Goal: Task Accomplishment & Management: Manage account settings

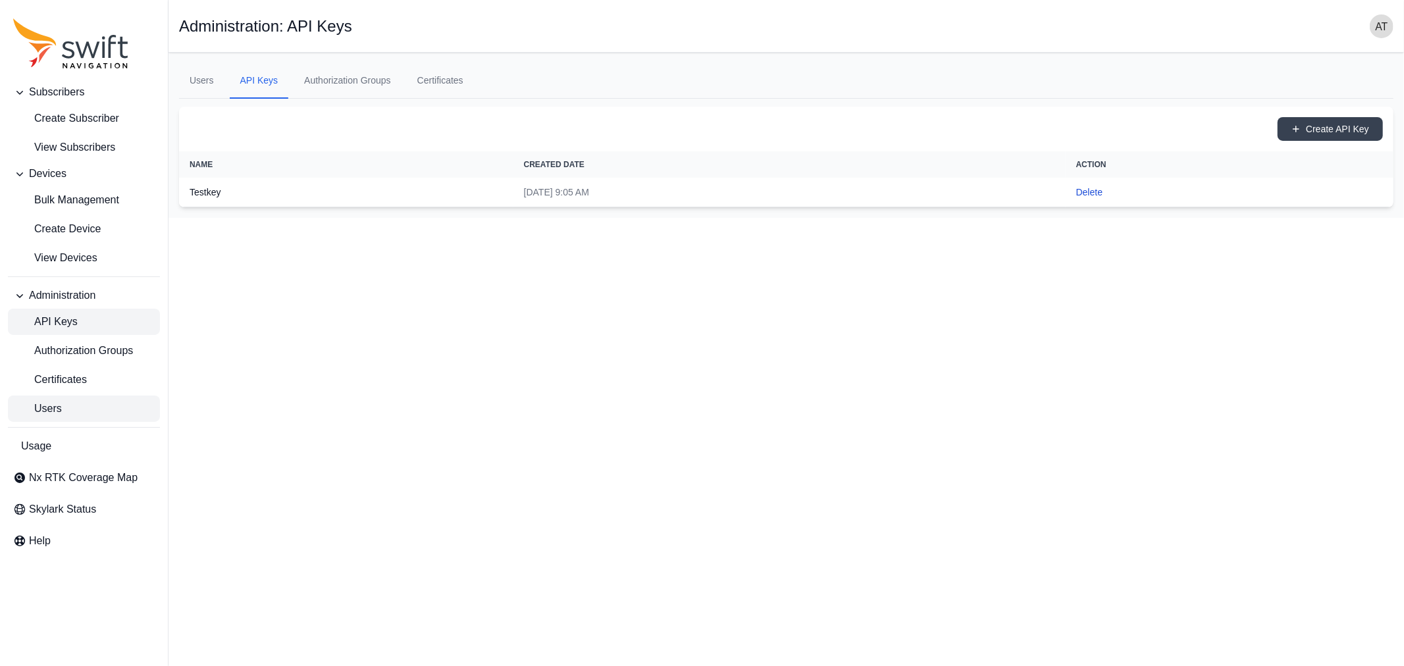
click at [47, 409] on span "Users" at bounding box center [37, 409] width 49 height 16
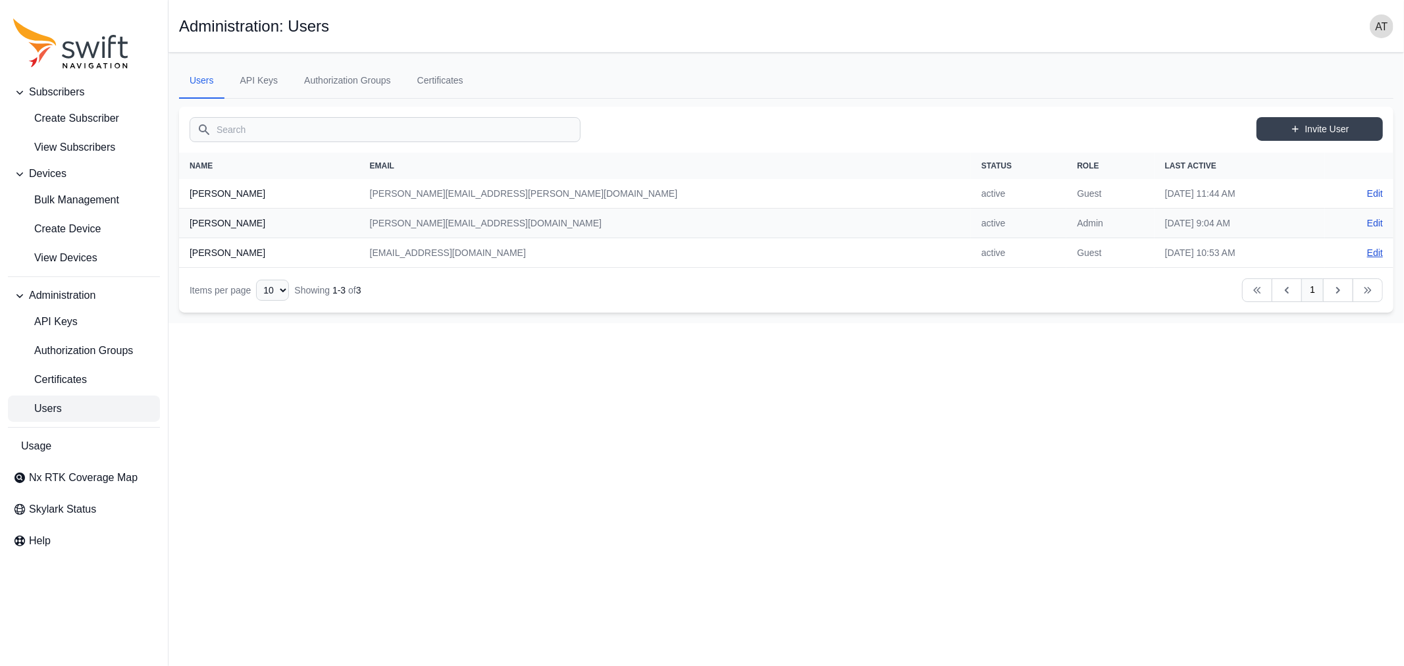
click at [1372, 253] on link "Edit" at bounding box center [1375, 252] width 16 height 13
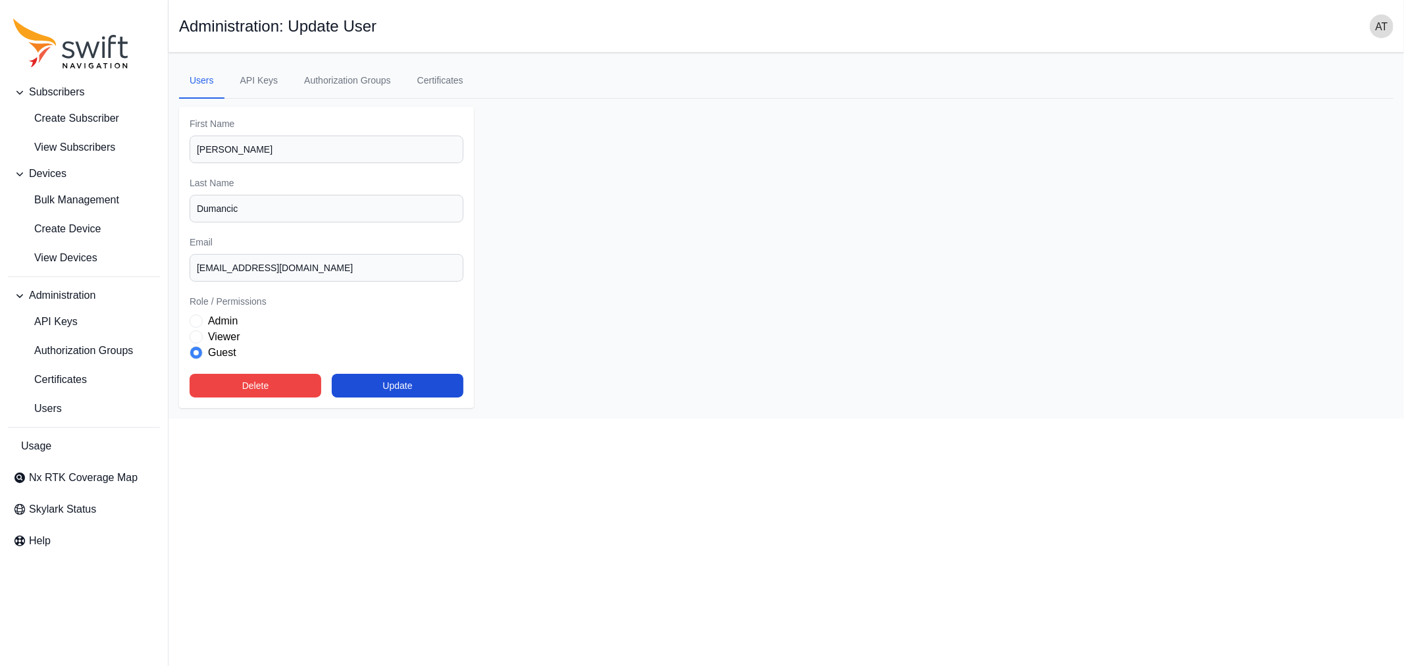
click at [233, 319] on label "Admin" at bounding box center [223, 321] width 30 height 16
click at [405, 389] on button "Update" at bounding box center [398, 386] width 132 height 24
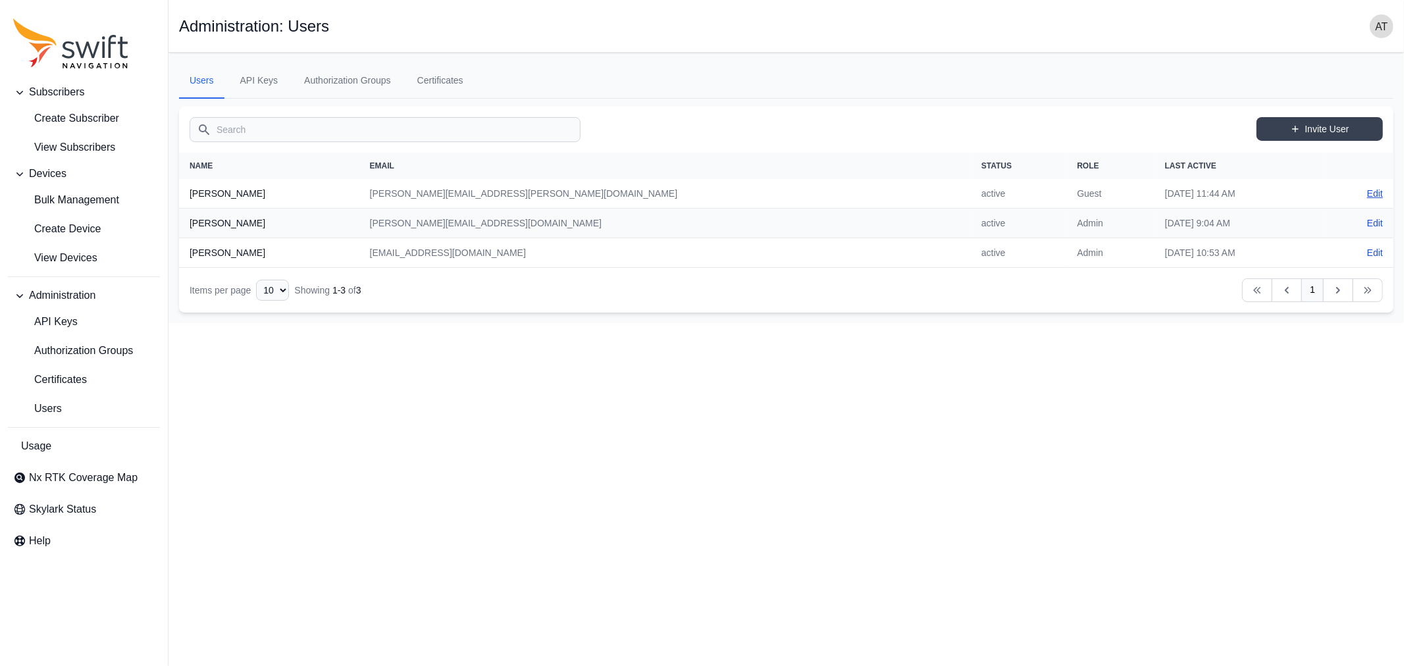
click at [1372, 188] on link "Edit" at bounding box center [1375, 193] width 16 height 13
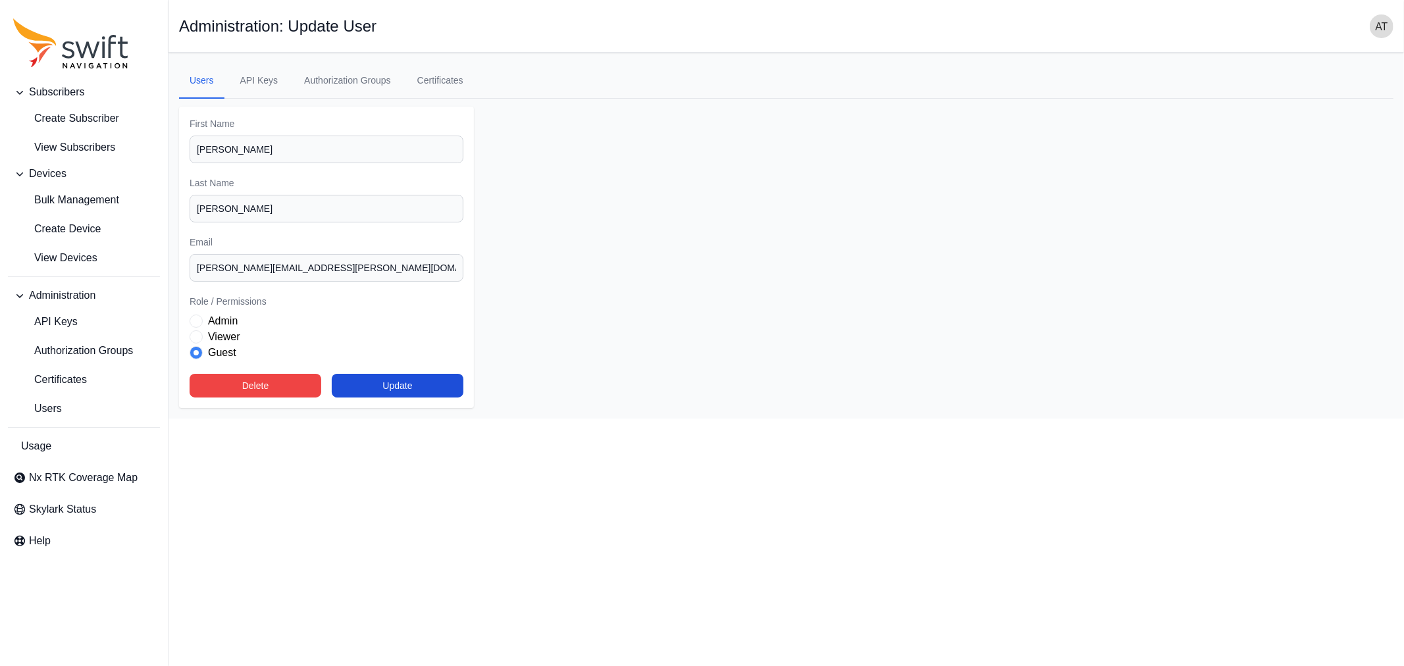
click at [228, 324] on label "Admin" at bounding box center [223, 321] width 30 height 16
click at [411, 380] on button "Update" at bounding box center [398, 386] width 132 height 24
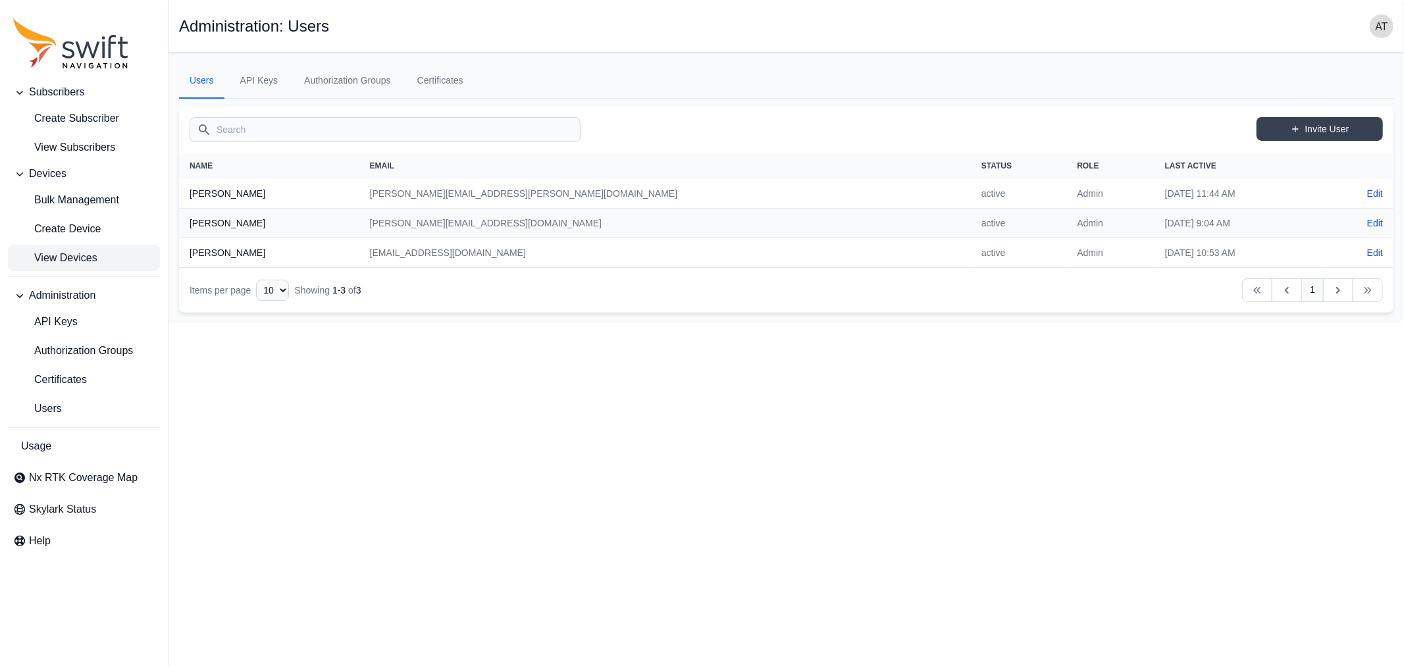
click at [60, 254] on span "View Devices" at bounding box center [55, 258] width 84 height 16
select select
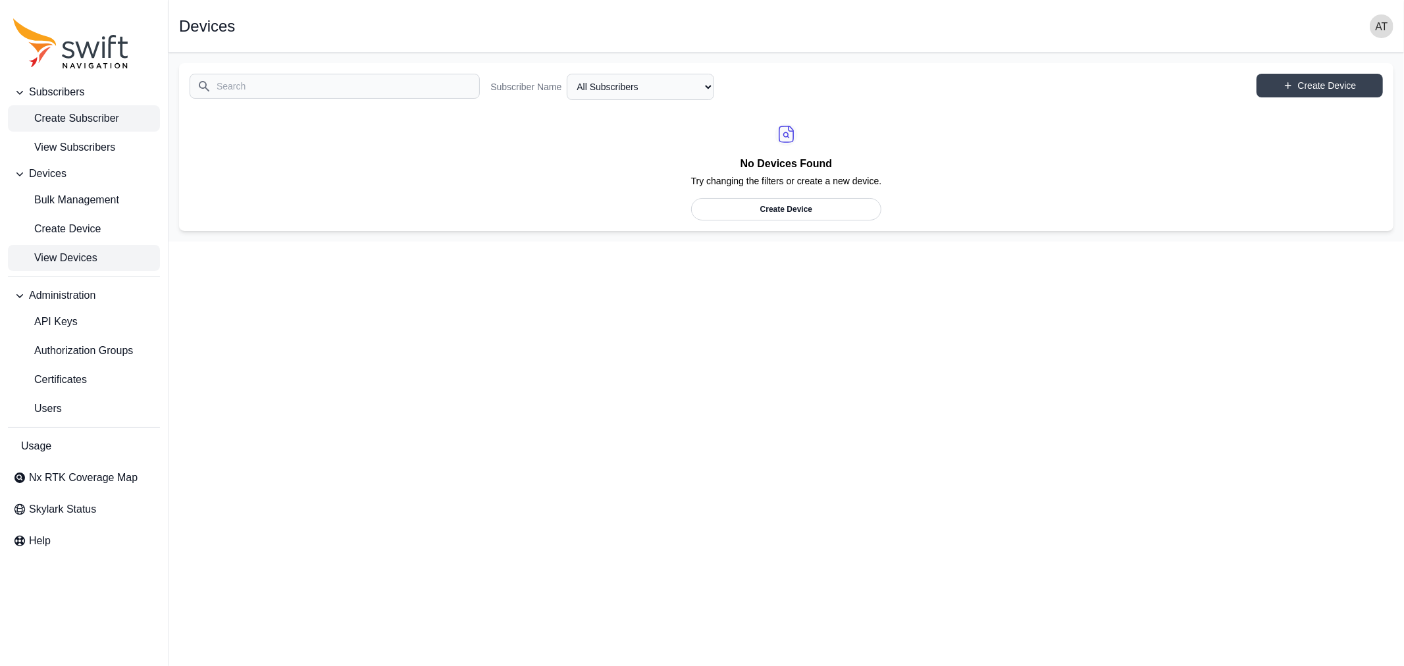
click at [69, 124] on span "Create Subscriber" at bounding box center [66, 119] width 106 height 16
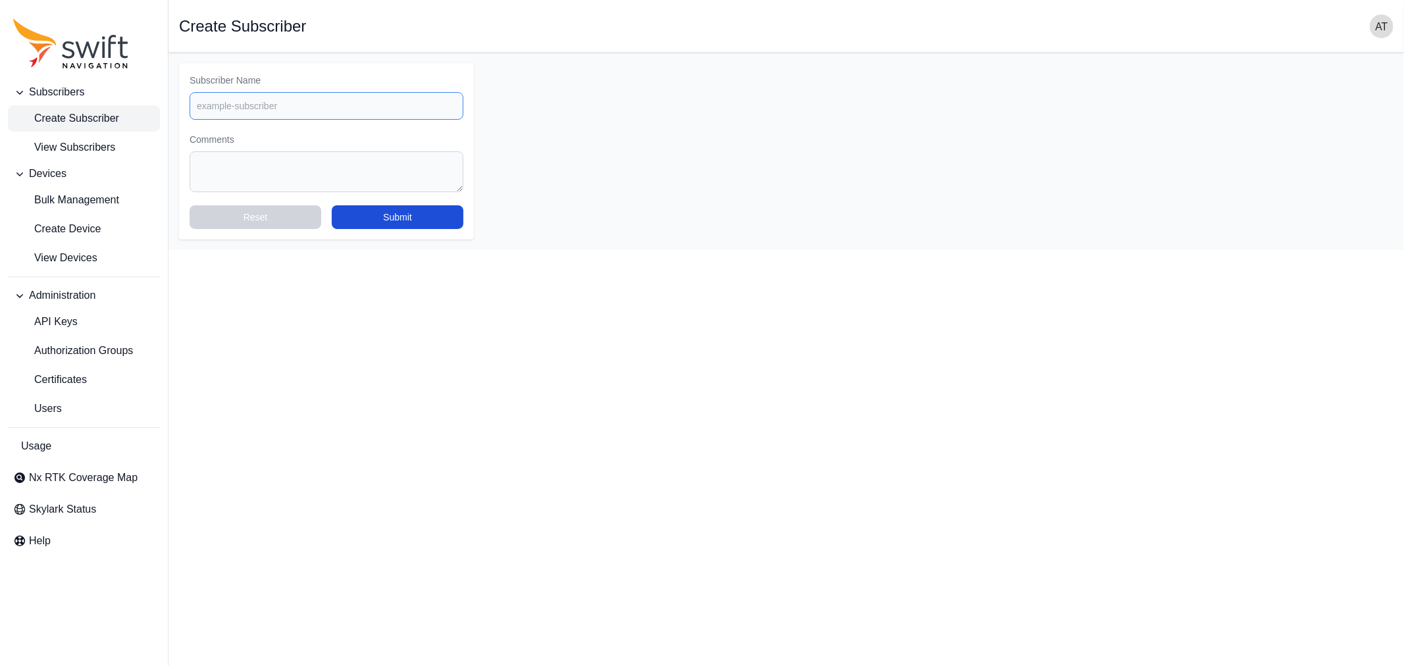
click at [307, 104] on input "Subscriber Name" at bounding box center [327, 106] width 274 height 28
type input "Evaluation"
click at [317, 169] on textarea "Comments" at bounding box center [327, 171] width 274 height 41
type textarea "For evaluation purpose"
click at [409, 225] on button "Submit" at bounding box center [398, 217] width 132 height 24
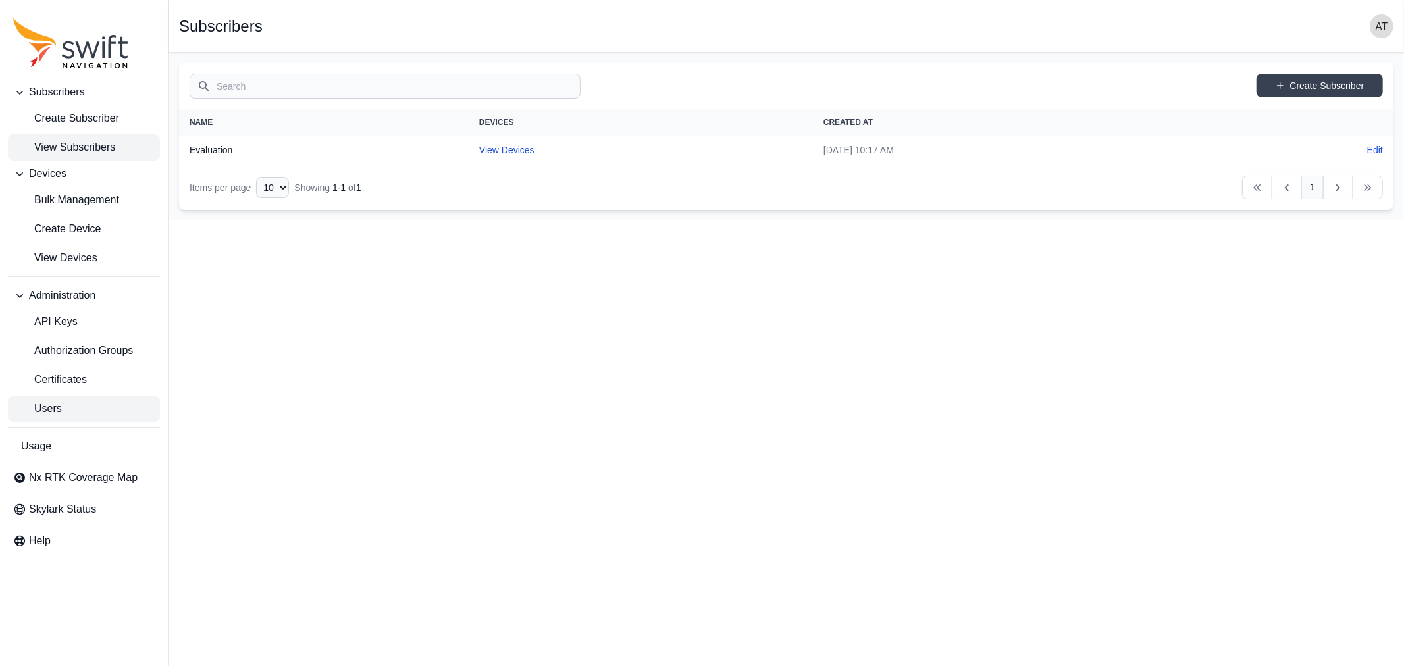
click at [57, 413] on span "Users" at bounding box center [37, 409] width 49 height 16
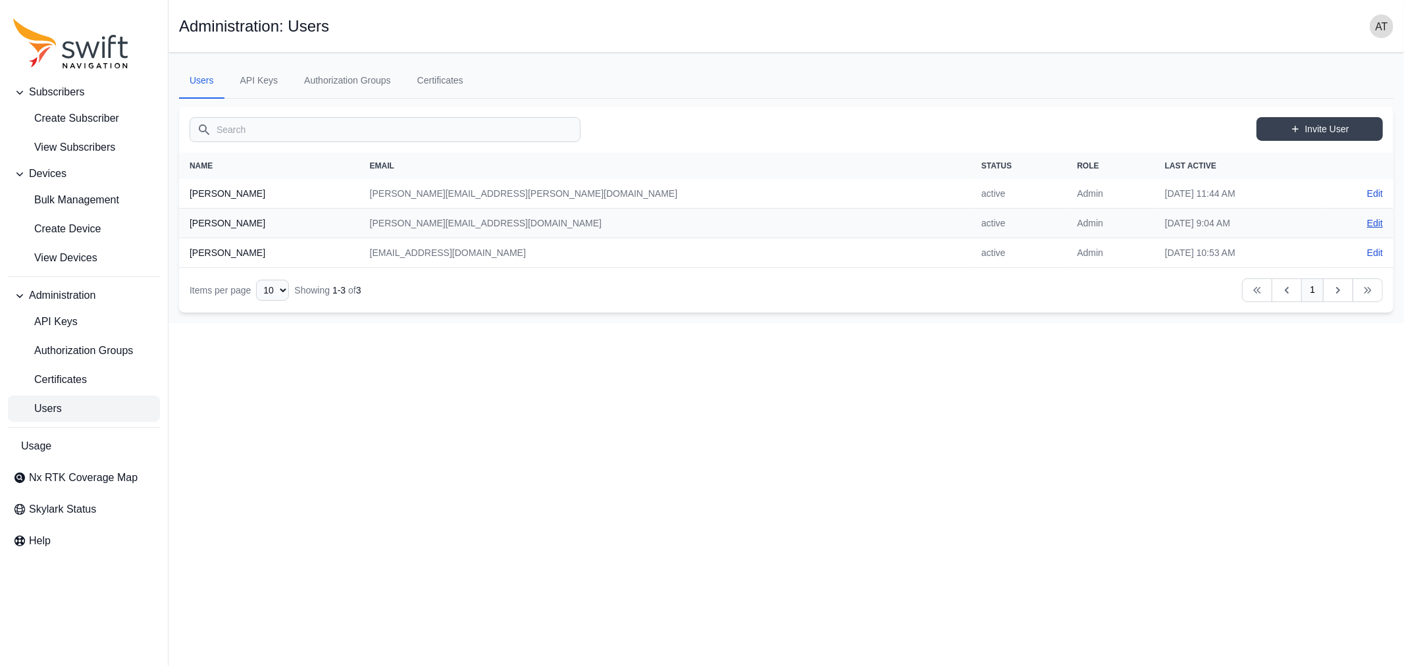
click at [1375, 223] on link "Edit" at bounding box center [1375, 223] width 16 height 13
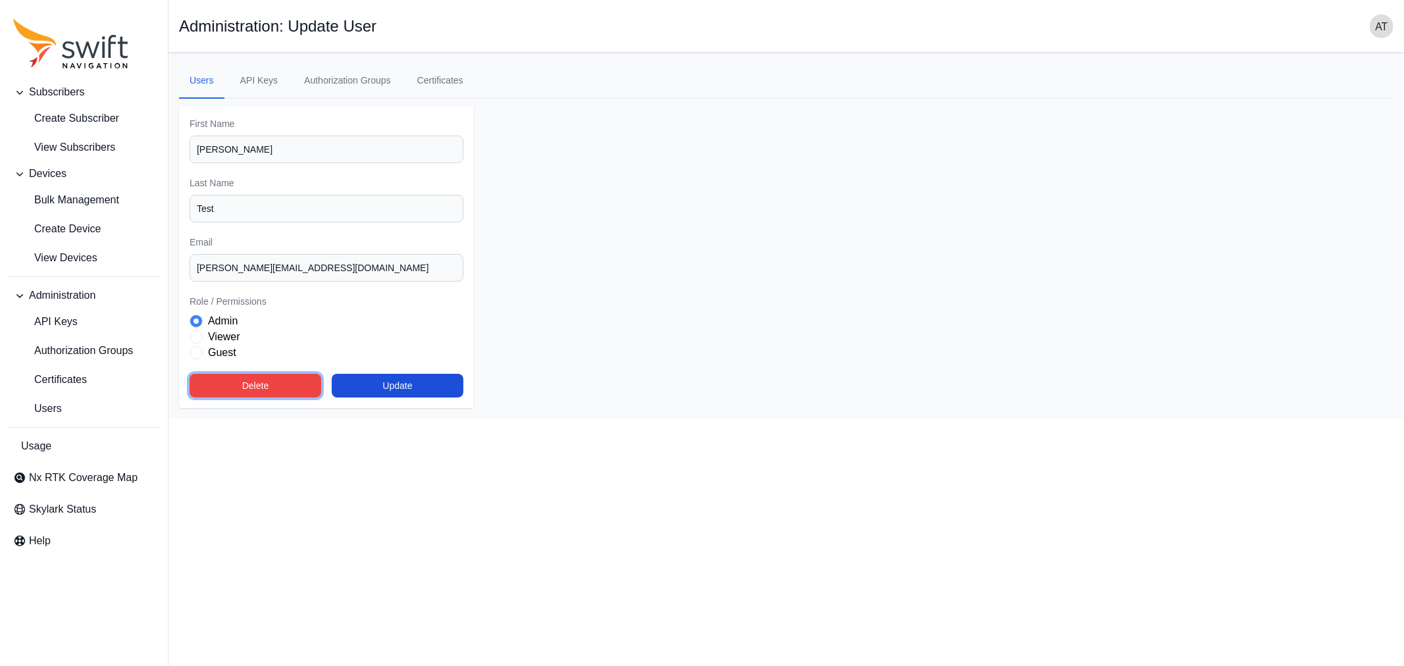
click at [246, 385] on button "Delete" at bounding box center [256, 386] width 132 height 24
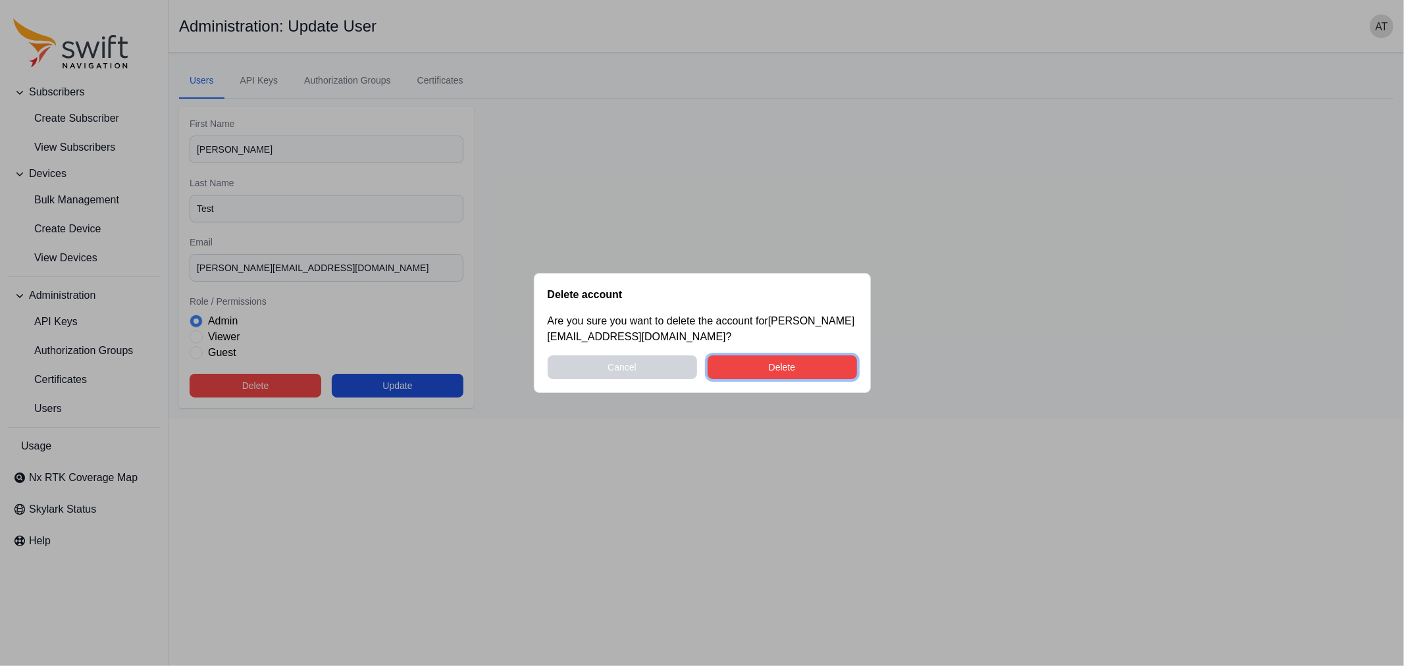
click at [744, 365] on button "Delete" at bounding box center [782, 367] width 149 height 24
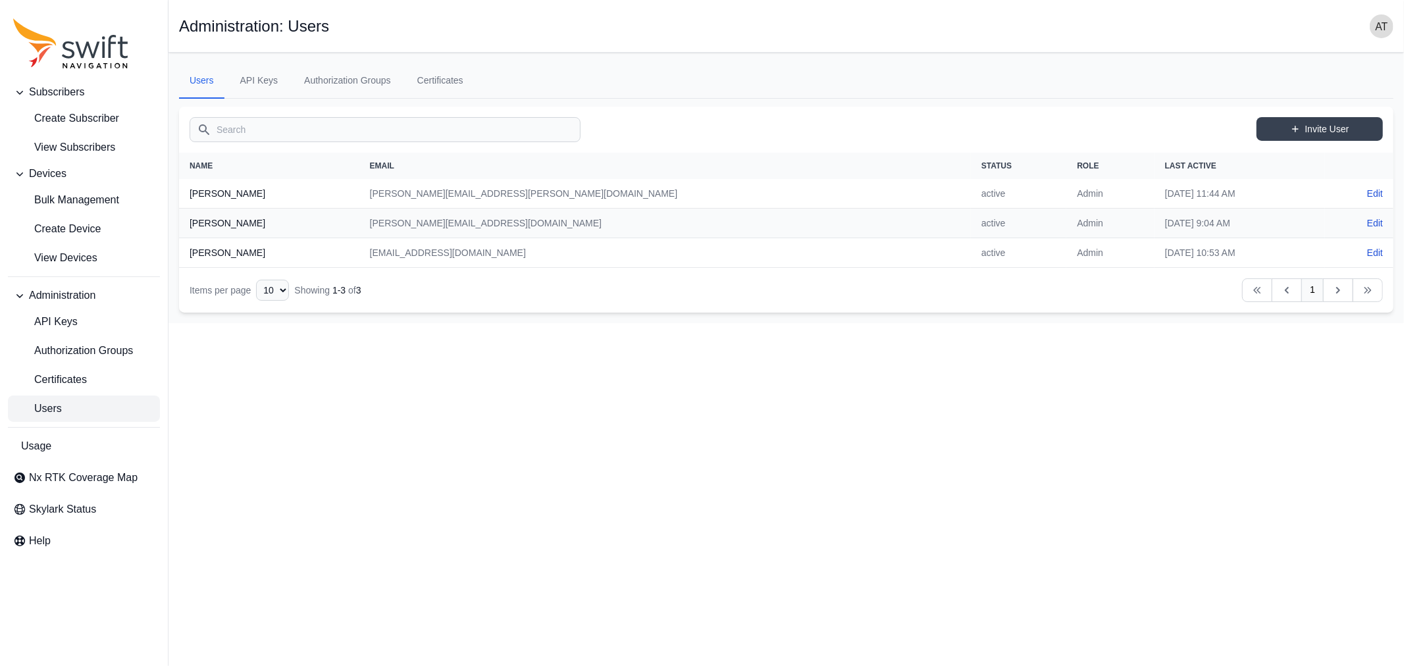
click at [1380, 25] on img "button" at bounding box center [1382, 26] width 24 height 24
click at [1295, 155] on link "Sign out" at bounding box center [1330, 159] width 147 height 24
click at [1288, 158] on link "Sign out" at bounding box center [1330, 159] width 147 height 24
click at [1154, 97] on main "Open sidebar Administration: Users Users API Keys Authorization Groups Certific…" at bounding box center [787, 188] width 1236 height 271
click at [1380, 224] on link "Edit" at bounding box center [1375, 223] width 16 height 13
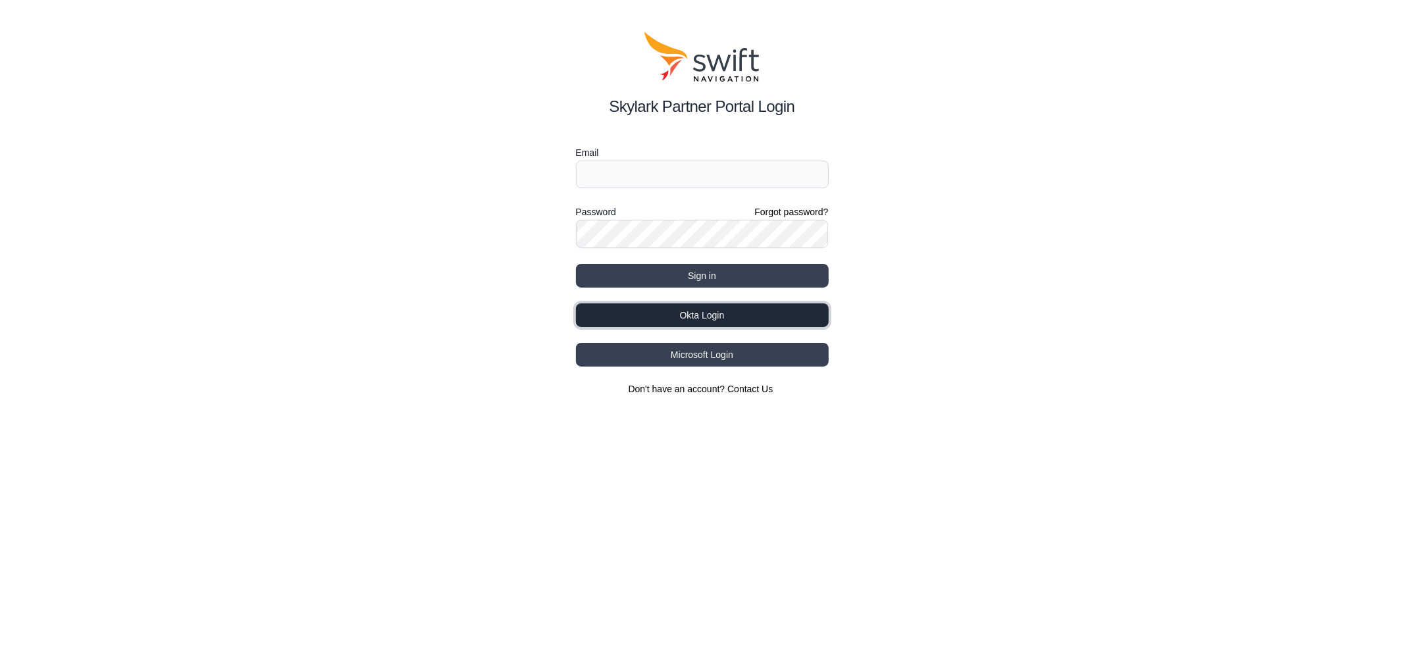
click at [747, 317] on button "Okta Login" at bounding box center [702, 315] width 253 height 24
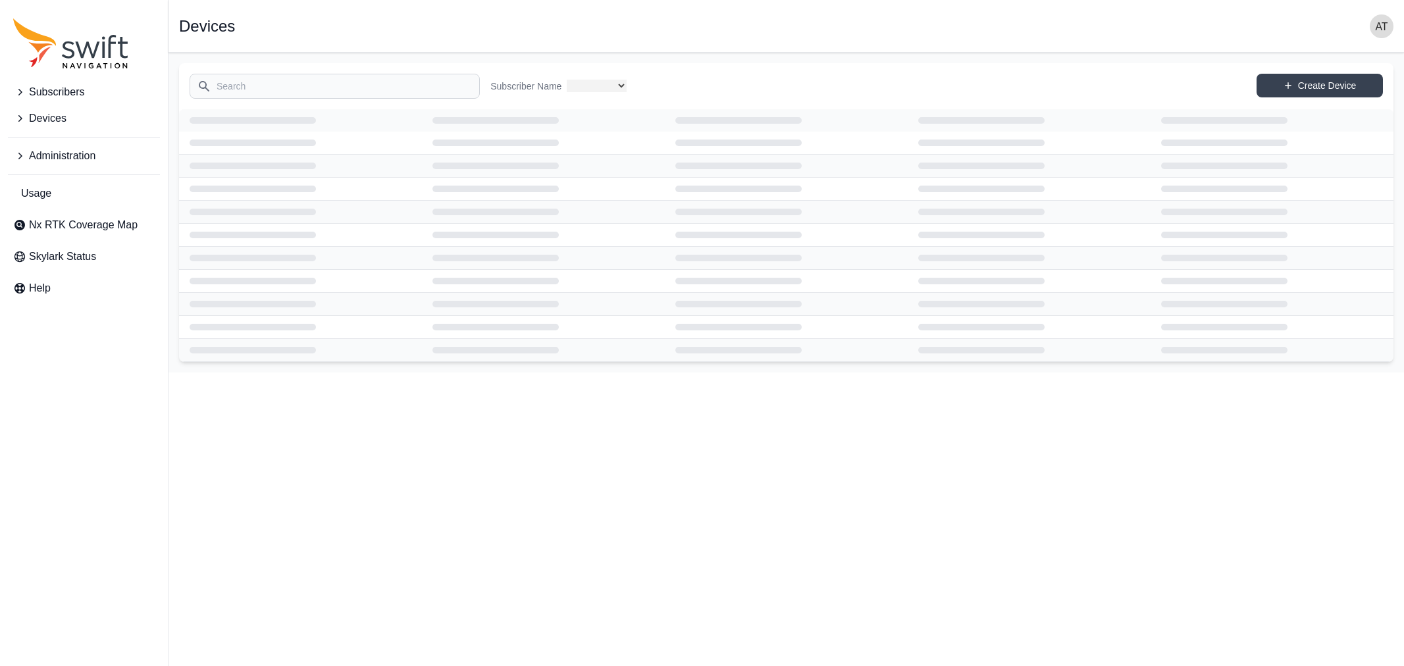
select select
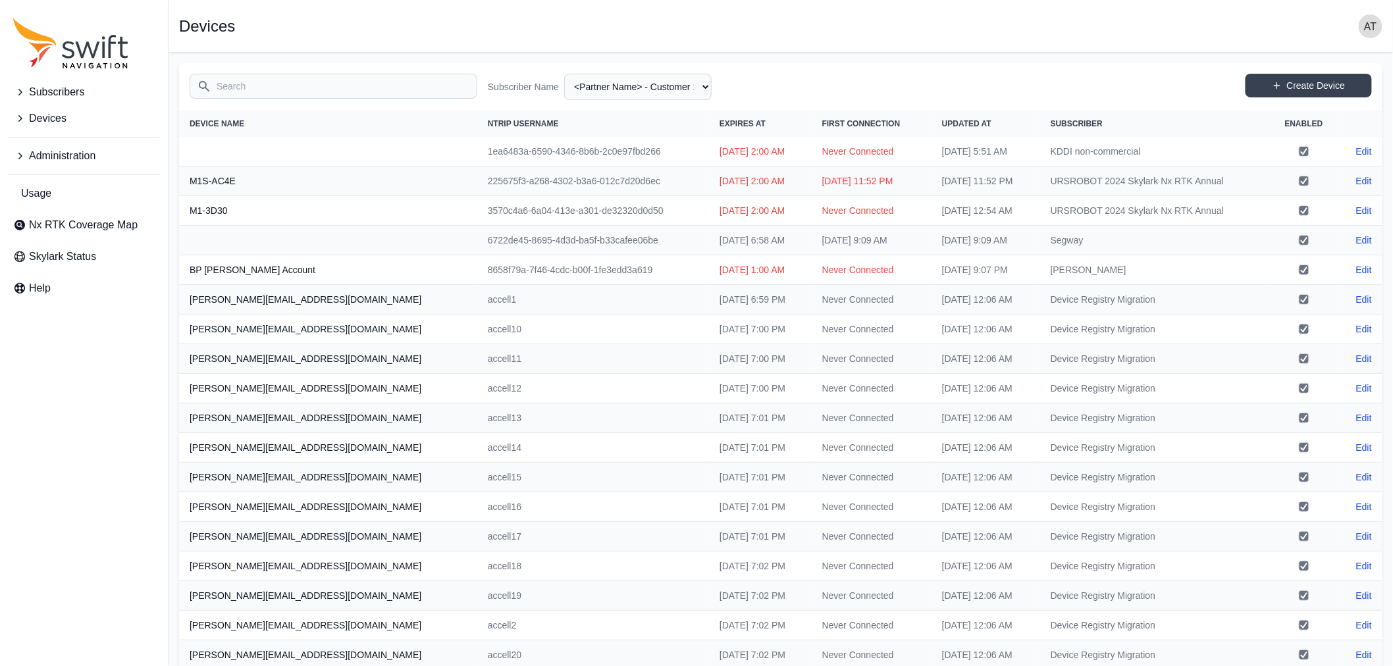
click at [386, 89] on input "Search" at bounding box center [334, 86] width 288 height 25
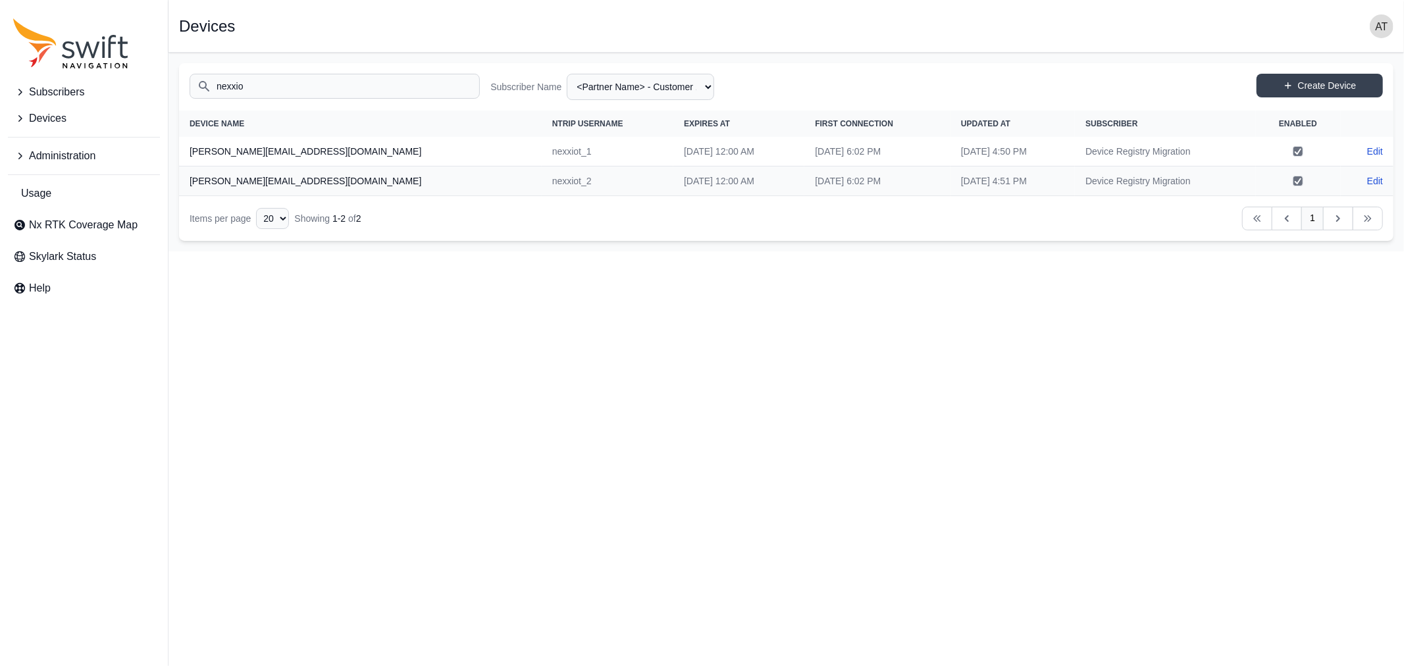
type input "nexxio"
click at [632, 86] on select "All Subscribers <Partner Name> - Customer 1 <Partner Name> - Customer 2 <Partne…" at bounding box center [640, 87] width 147 height 26
click at [567, 74] on select "All Subscribers <Partner Name> - Customer 1 <Partner Name> - Customer 2 <Partne…" at bounding box center [640, 87] width 147 height 26
select select "7e8434a2-c6ea-49f0-86b6-41d2490d7345"
click at [266, 90] on input "nexxio" at bounding box center [335, 86] width 290 height 25
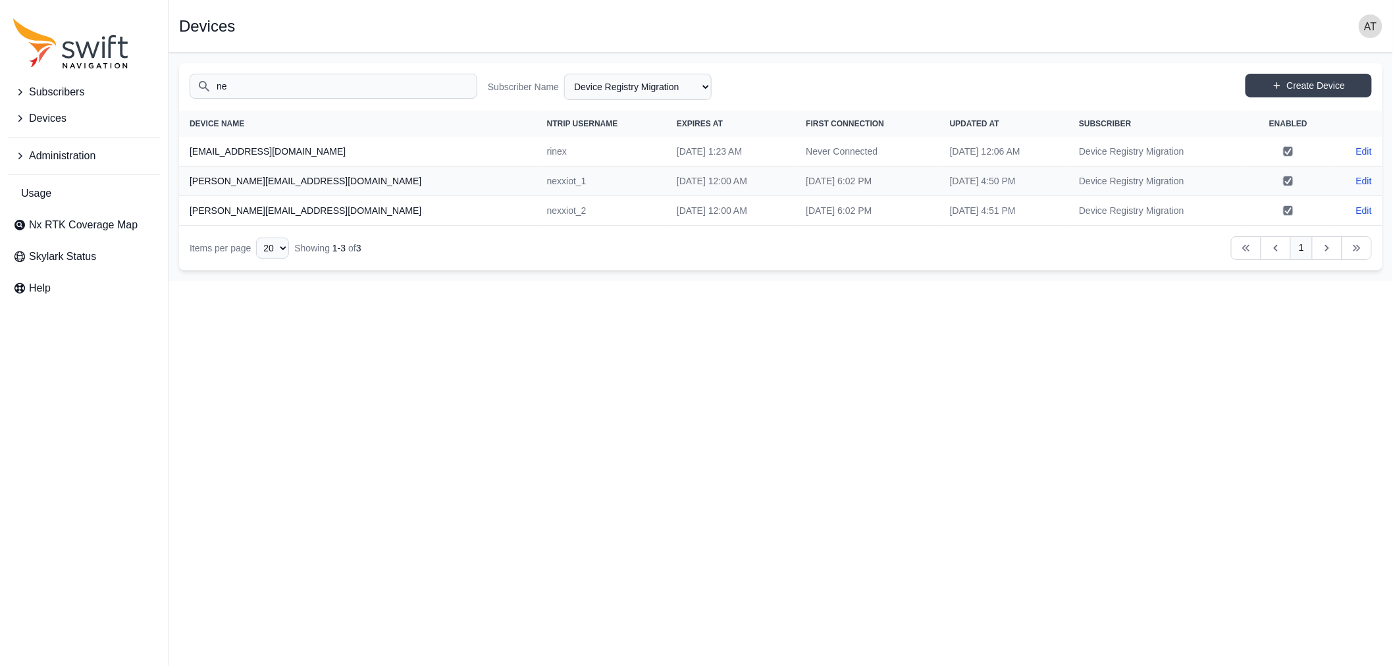
type input "n"
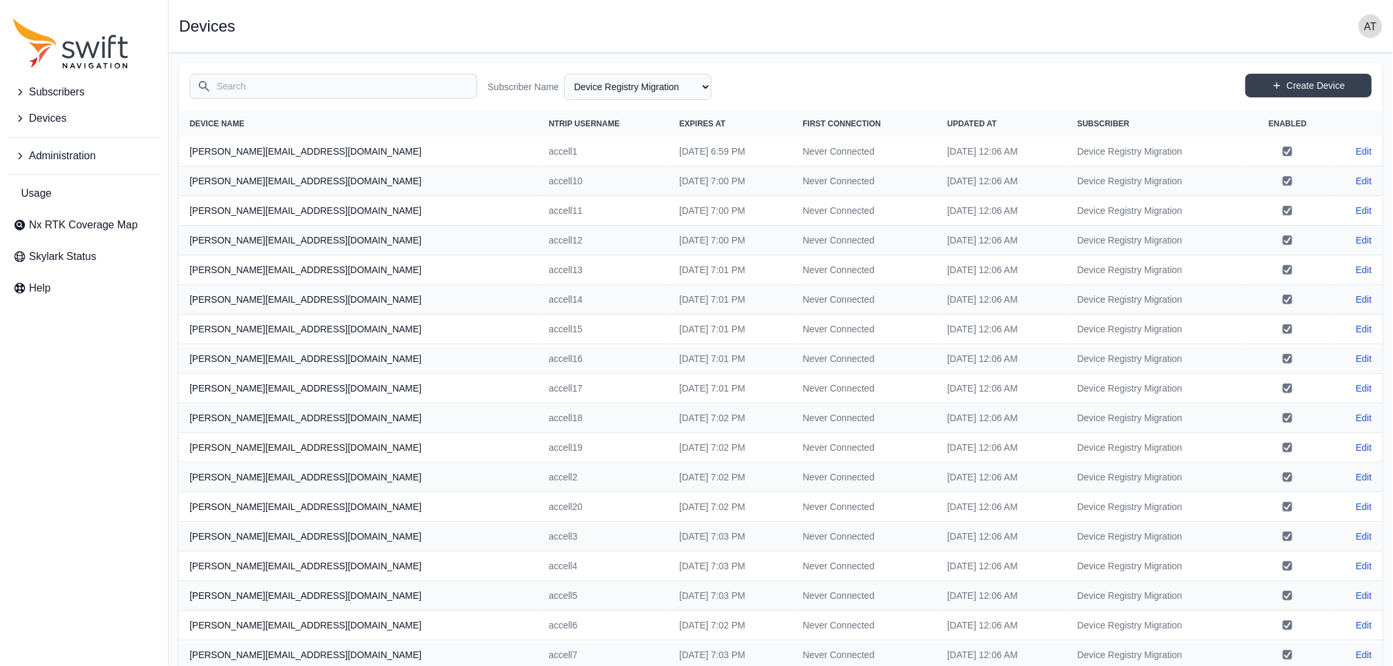
click at [30, 117] on span "Devices" at bounding box center [48, 119] width 38 height 16
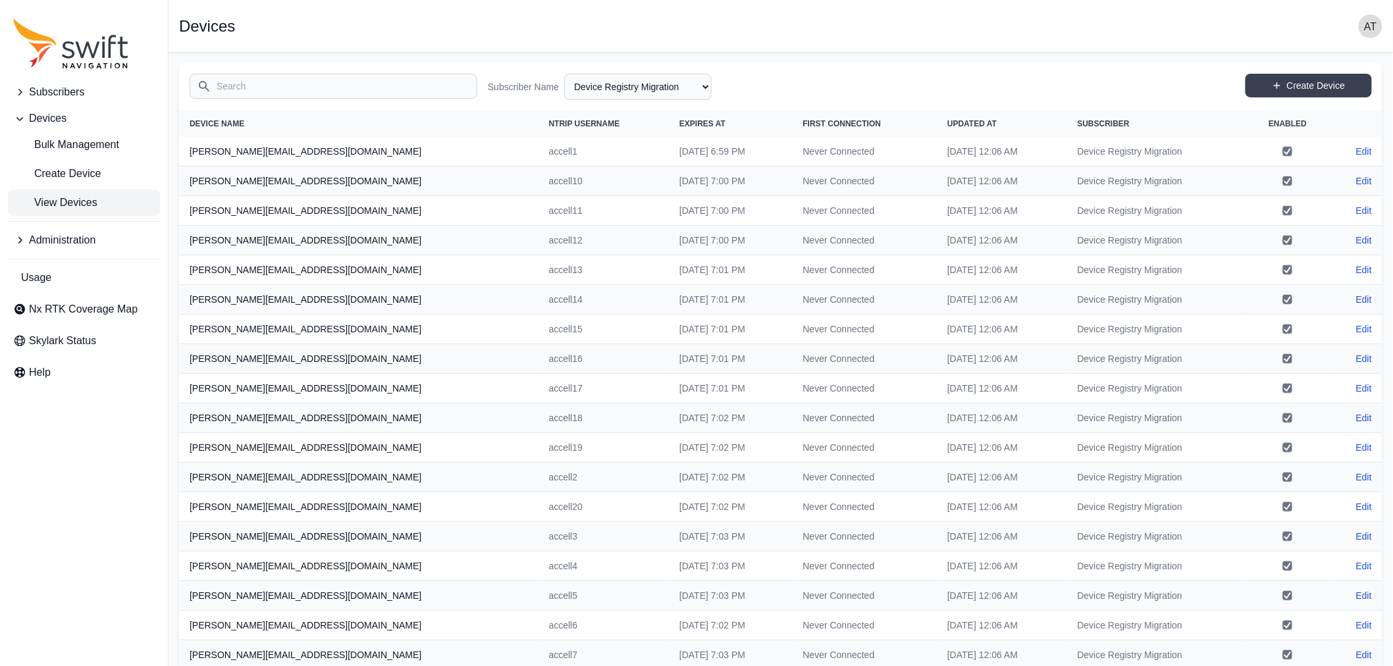
click at [55, 197] on span "View Devices" at bounding box center [55, 203] width 84 height 16
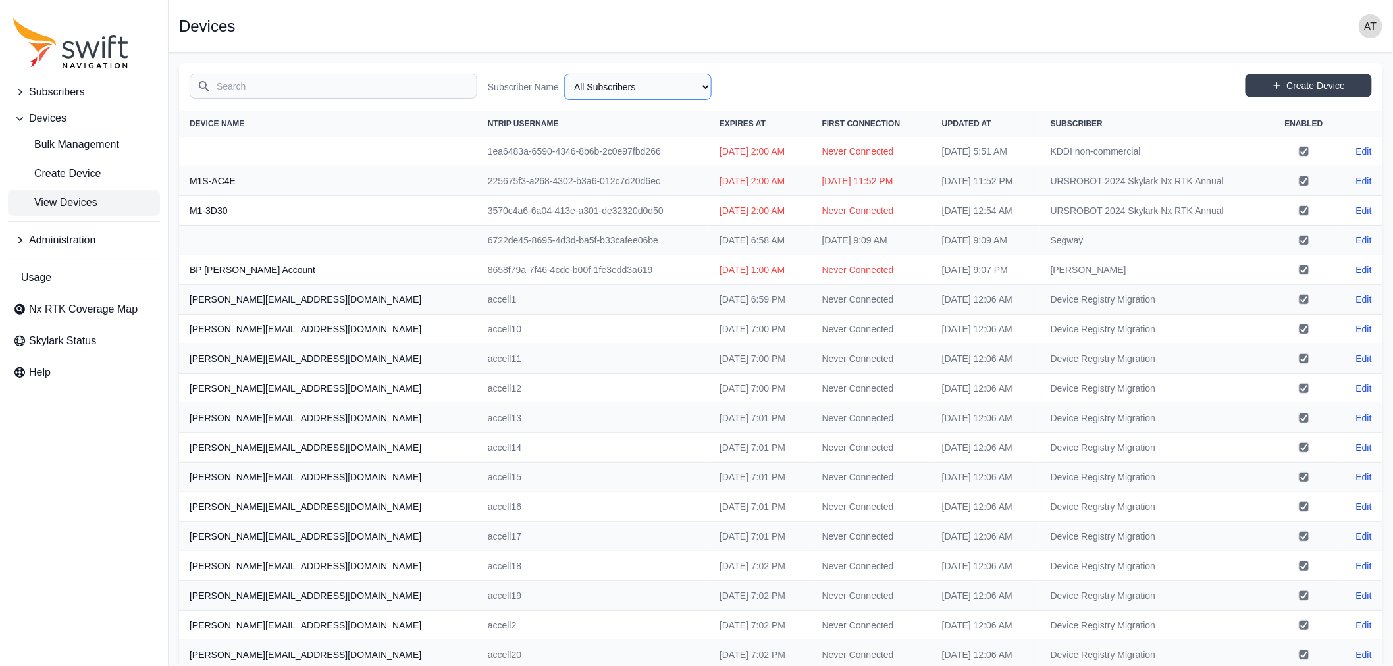
click at [639, 88] on select "All Subscribers <Partner Name> - Customer 1 <Partner Name> - Customer 2 <Partne…" at bounding box center [637, 87] width 147 height 26
click at [564, 74] on select "All Subscribers <Partner Name> - Customer 1 <Partner Name> - Customer 2 <Partne…" at bounding box center [637, 87] width 147 height 26
select select "7e8434a2-c6ea-49f0-86b6-41d2490d7345"
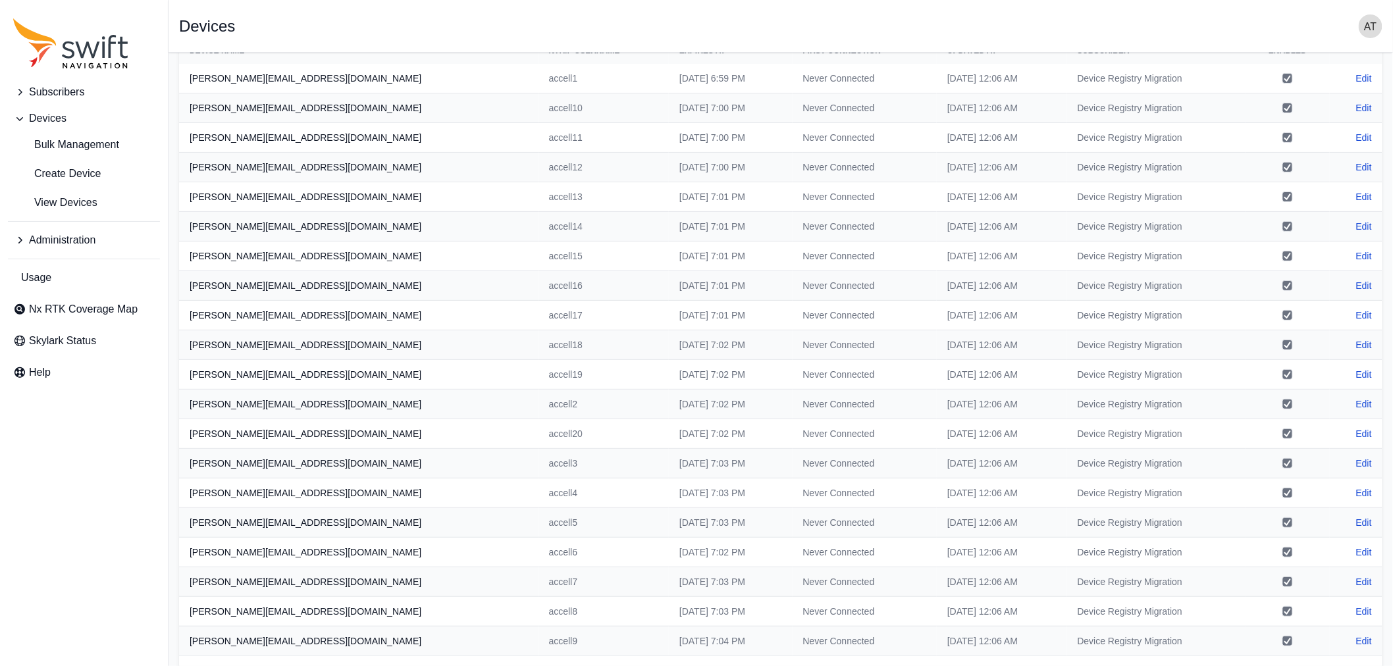
scroll to position [118, 0]
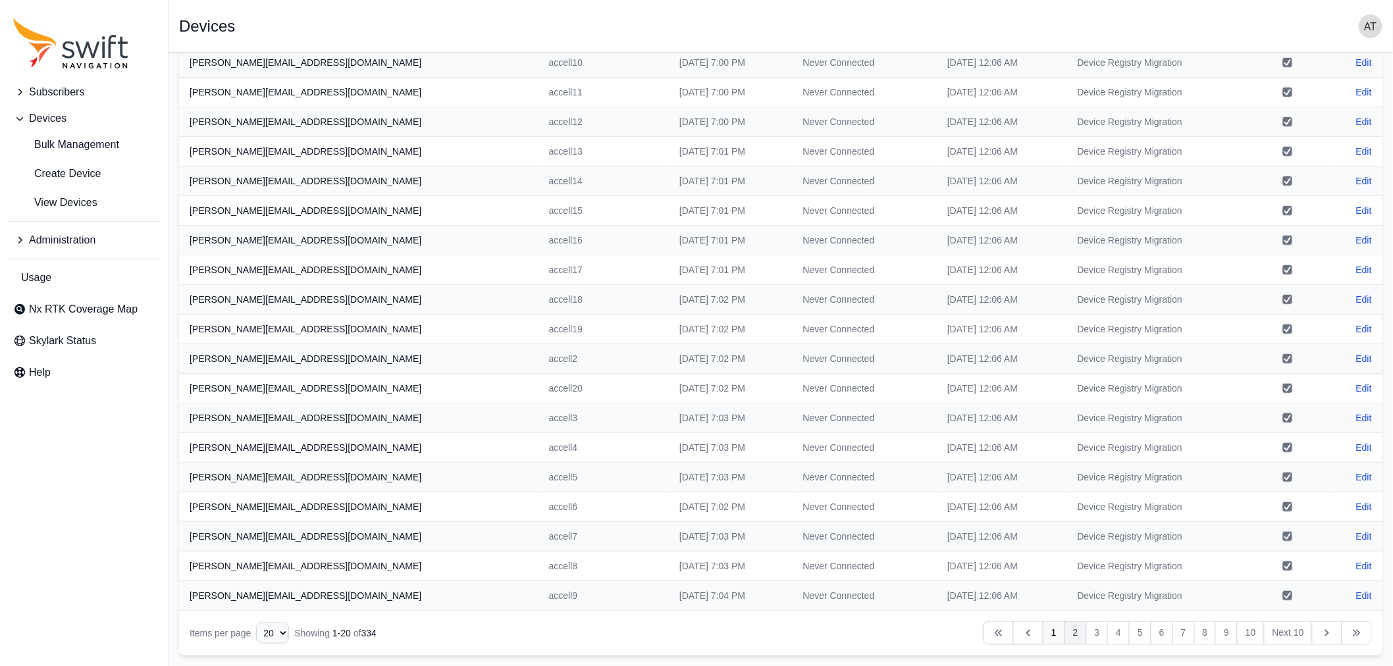
click at [1074, 633] on link "2" at bounding box center [1075, 633] width 22 height 24
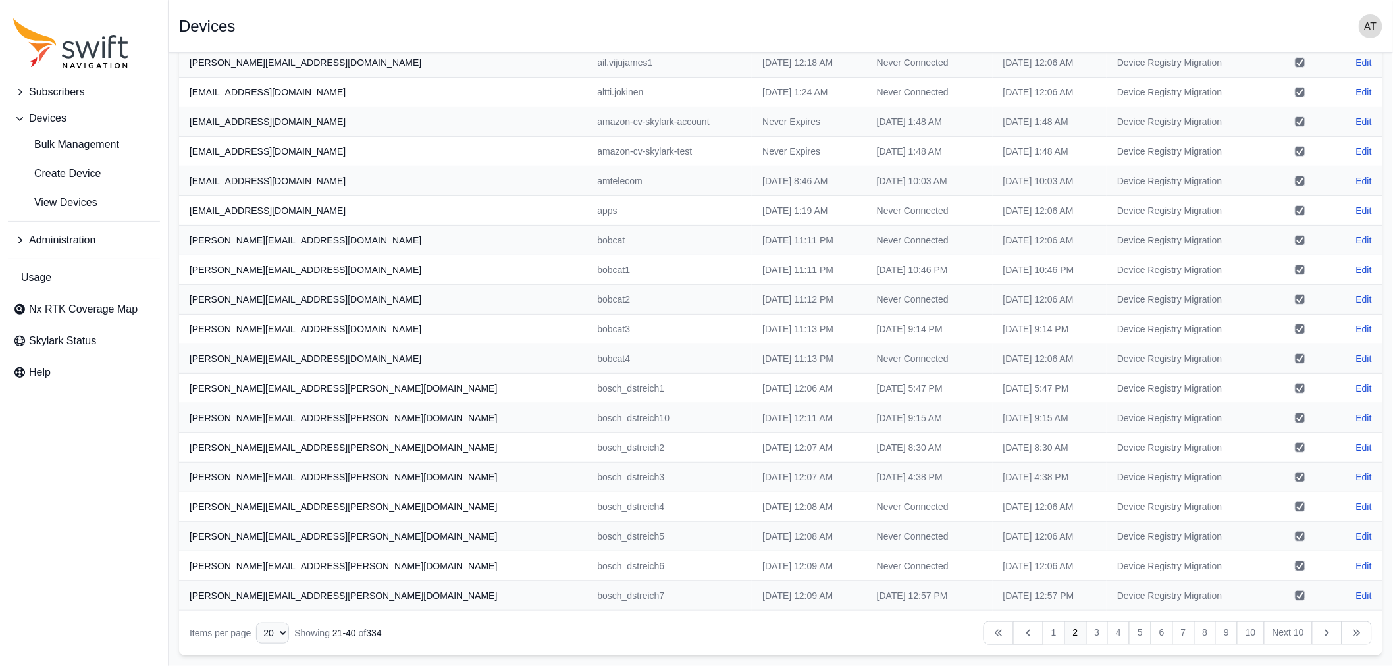
click at [65, 239] on span "Administration" at bounding box center [62, 240] width 66 height 16
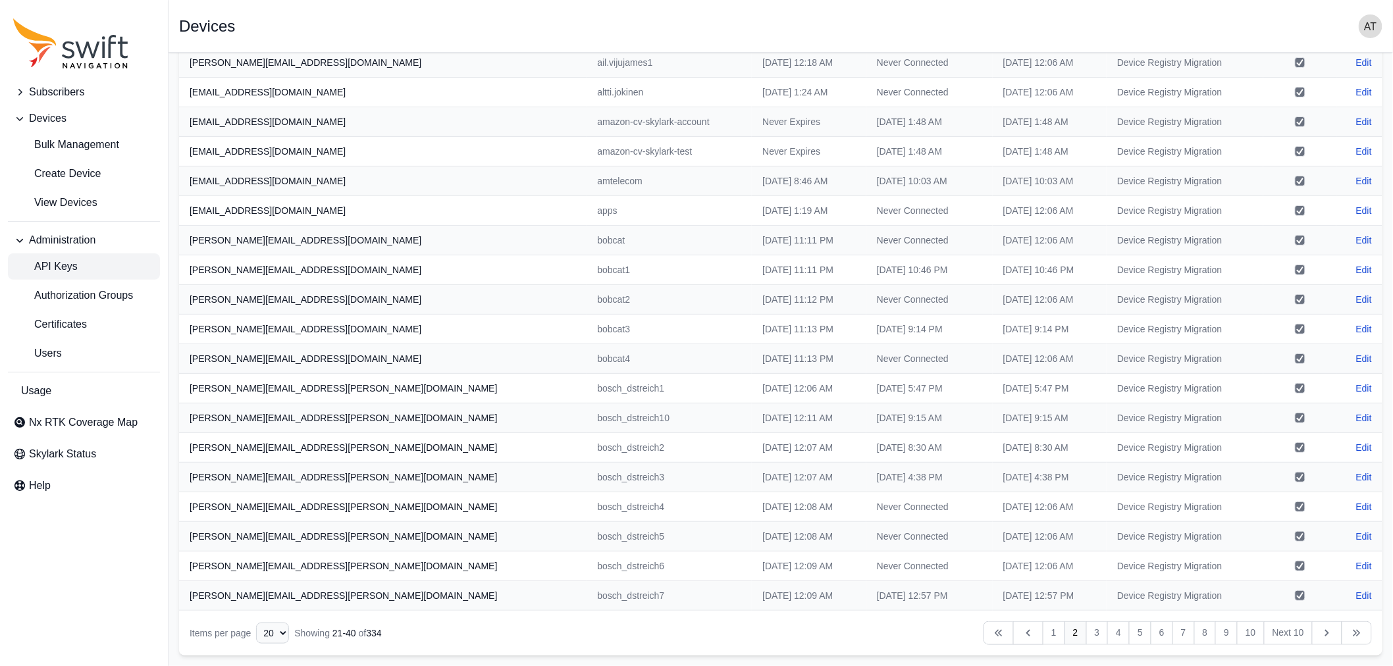
click at [65, 261] on span "API Keys" at bounding box center [45, 267] width 65 height 16
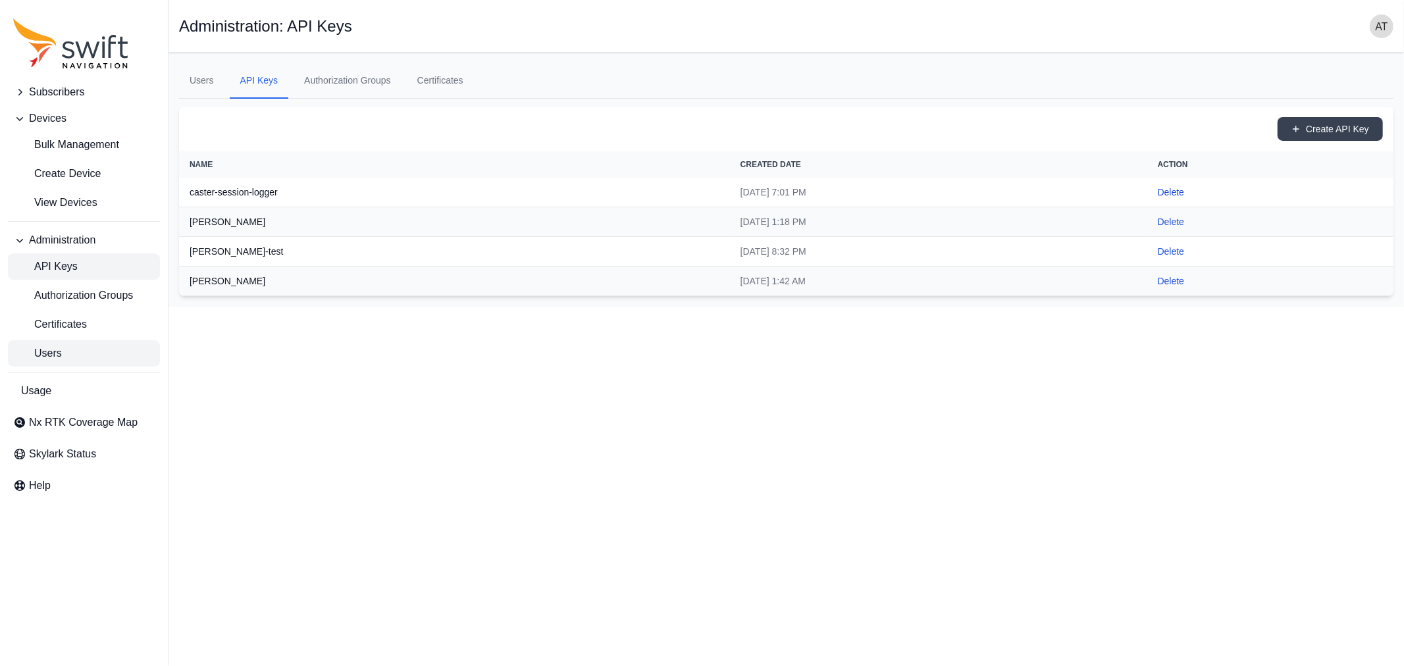
click at [51, 357] on span "Users" at bounding box center [37, 354] width 49 height 16
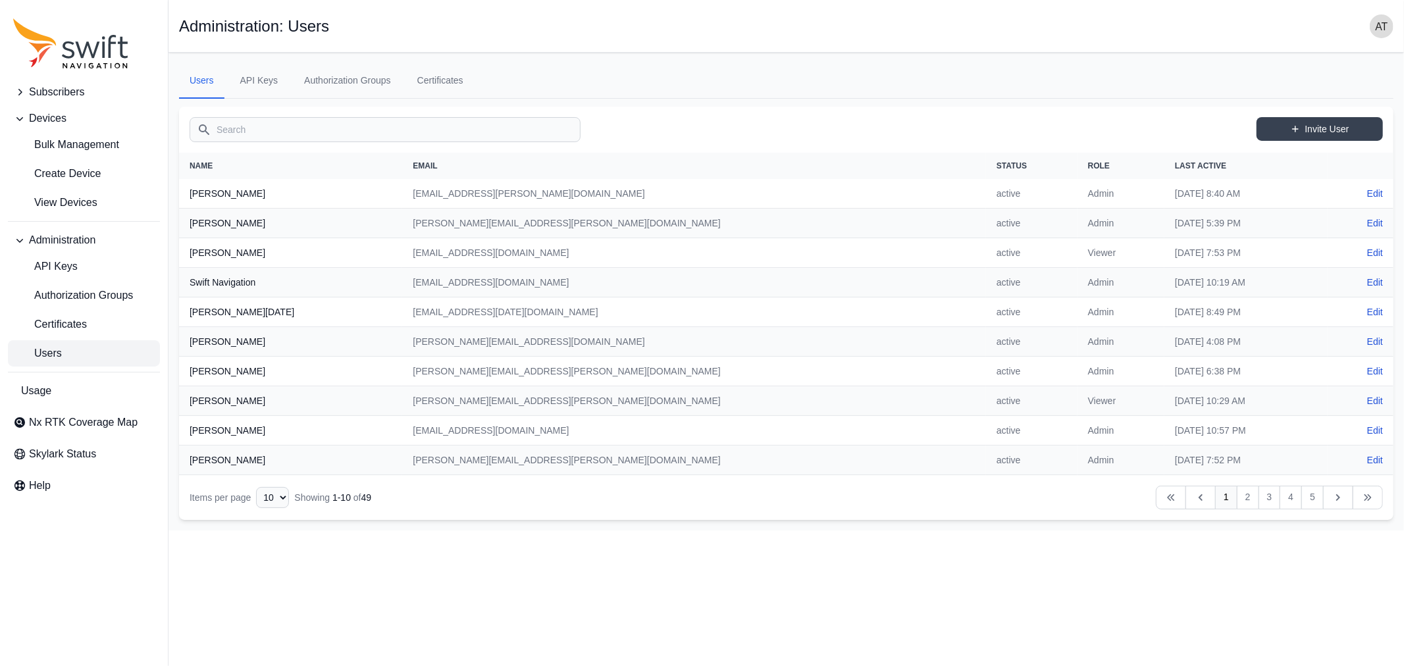
click at [49, 354] on span "Users" at bounding box center [37, 354] width 49 height 16
click at [57, 352] on span "Users" at bounding box center [37, 354] width 49 height 16
click at [1319, 128] on link "Invite User" at bounding box center [1320, 129] width 126 height 24
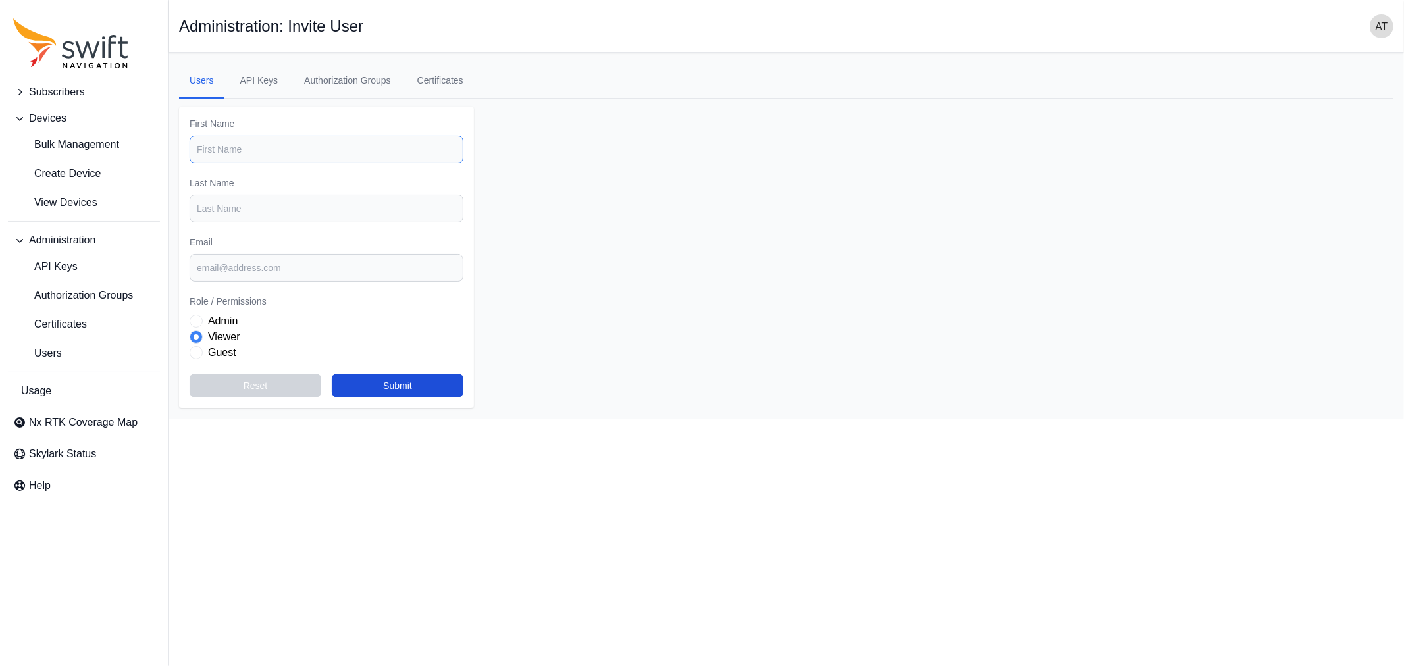
click at [248, 145] on input "First Name" at bounding box center [327, 150] width 274 height 28
type input "A"
click at [259, 211] on input "Last Name" at bounding box center [327, 209] width 274 height 28
type input "Wehr"
click at [226, 140] on input "A" at bounding box center [327, 150] width 274 height 28
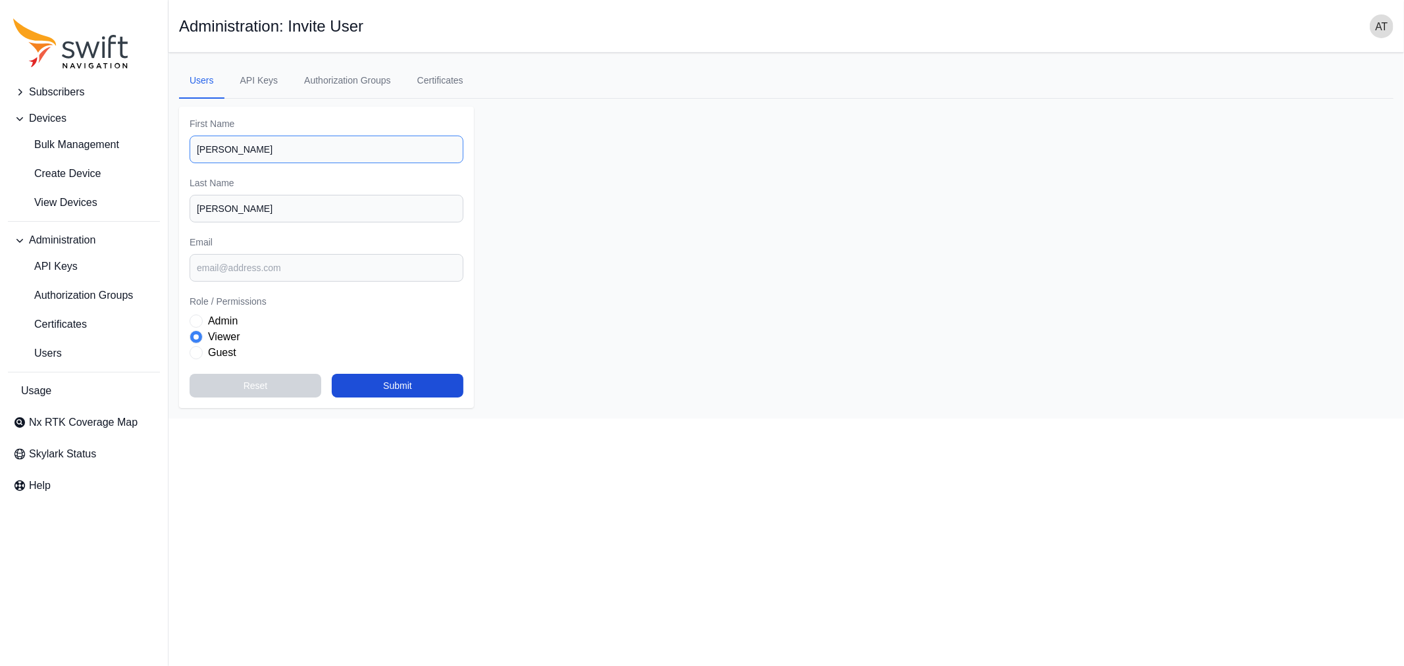
type input "Andreas"
click at [248, 207] on input "Wehr" at bounding box center [327, 209] width 274 height 28
type input "W"
type input "Test"
click at [276, 270] on input "Email" at bounding box center [327, 268] width 274 height 28
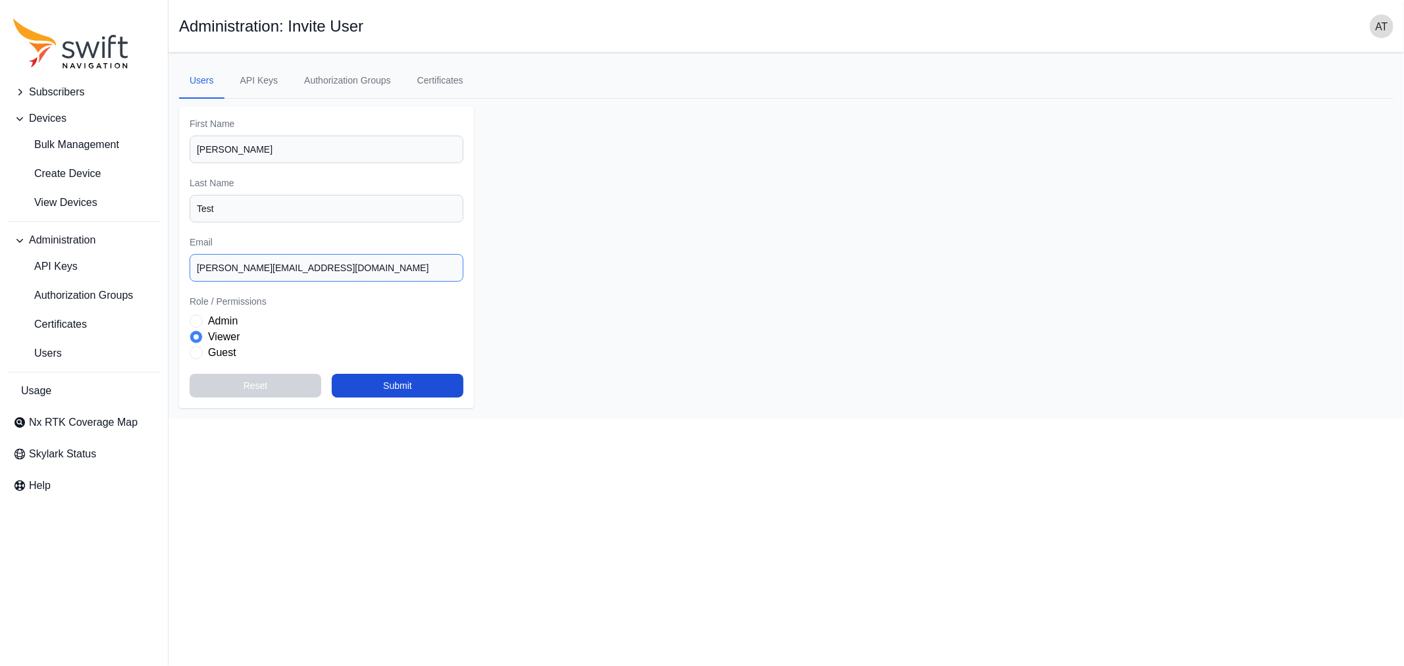
type input "andreas.wehr+testnex@swift-nav.com"
click at [213, 319] on label "Admin" at bounding box center [223, 321] width 30 height 16
click at [410, 389] on button "Submit" at bounding box center [398, 386] width 132 height 24
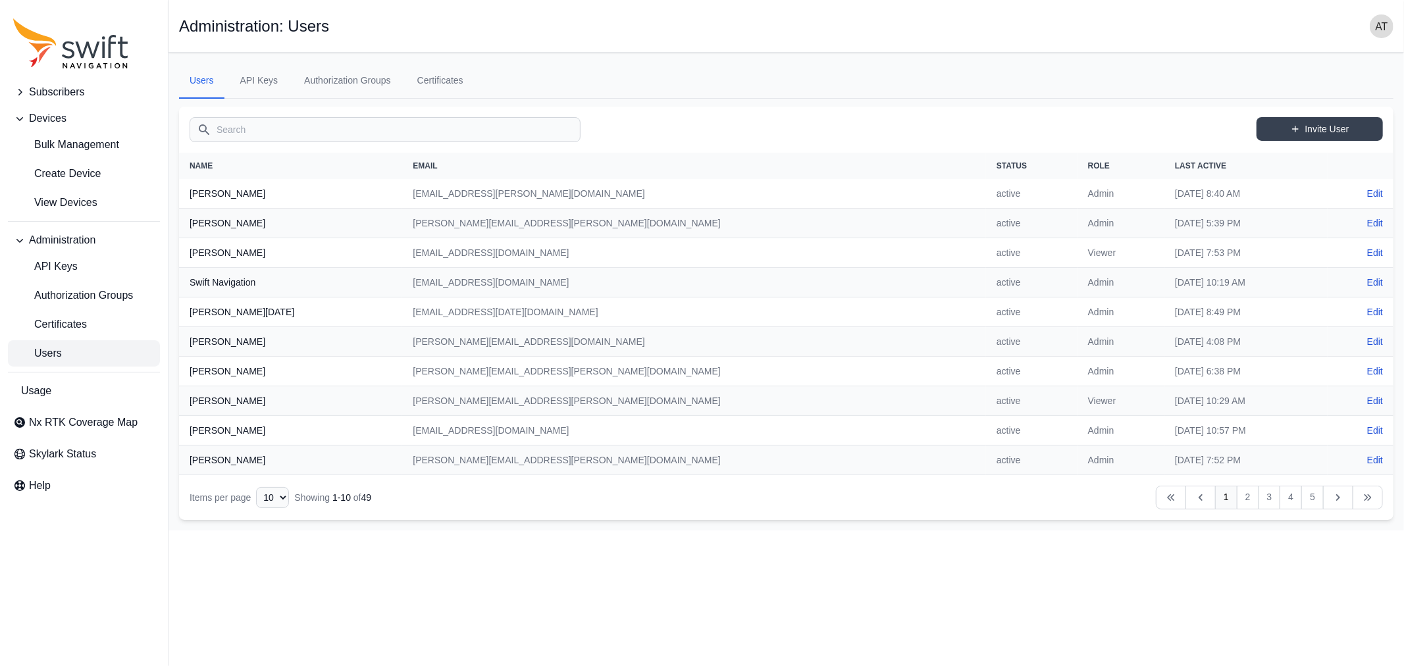
click at [1380, 21] on img "button" at bounding box center [1382, 26] width 24 height 24
click at [1331, 162] on link "Sign out" at bounding box center [1330, 159] width 147 height 24
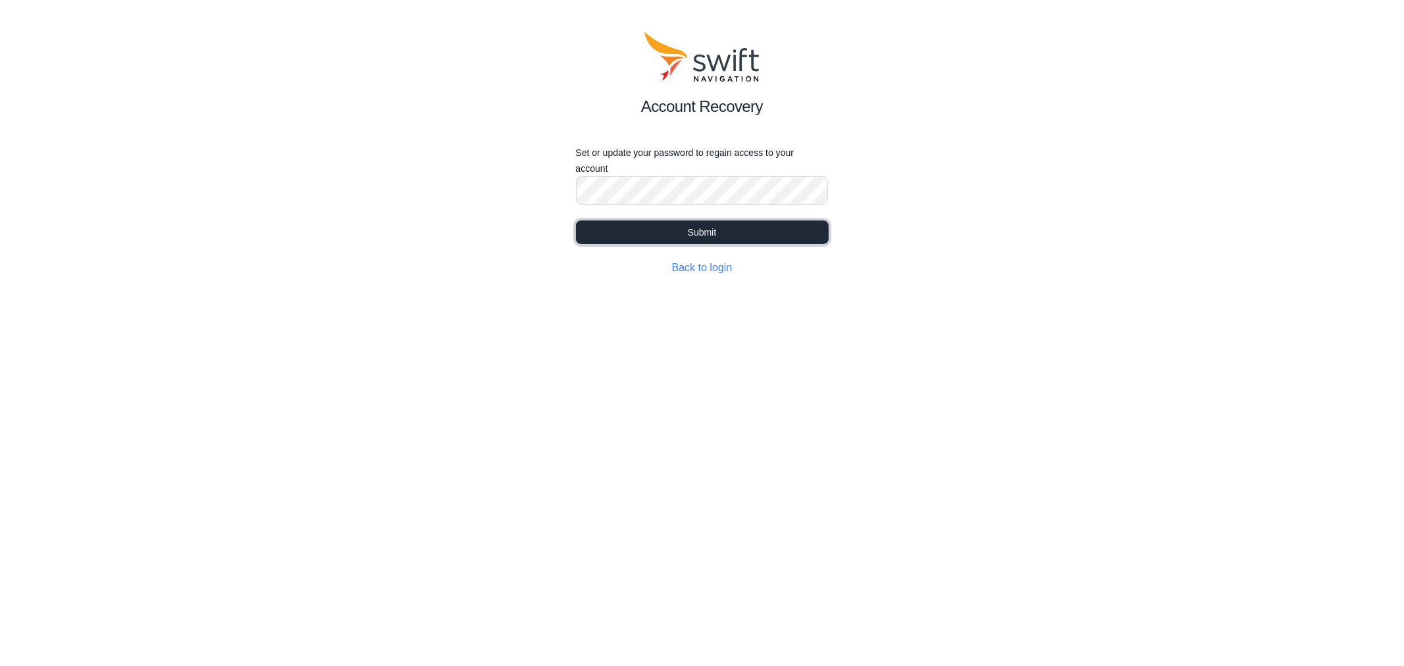
click at [595, 235] on button "Submit" at bounding box center [702, 233] width 253 height 24
